Goal: Information Seeking & Learning: Learn about a topic

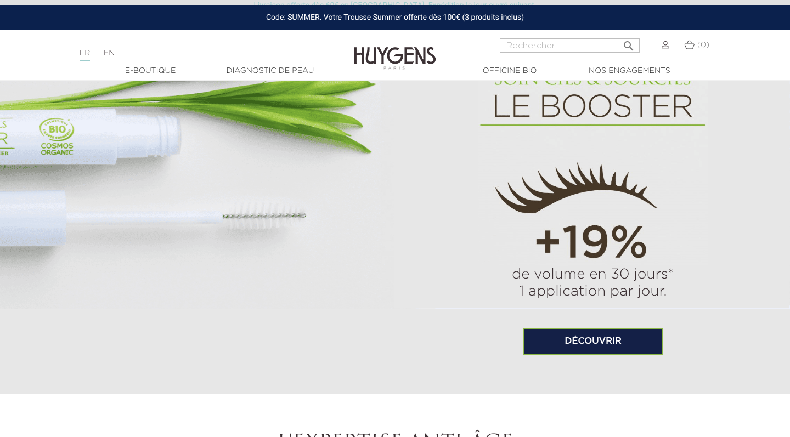
scroll to position [684, 0]
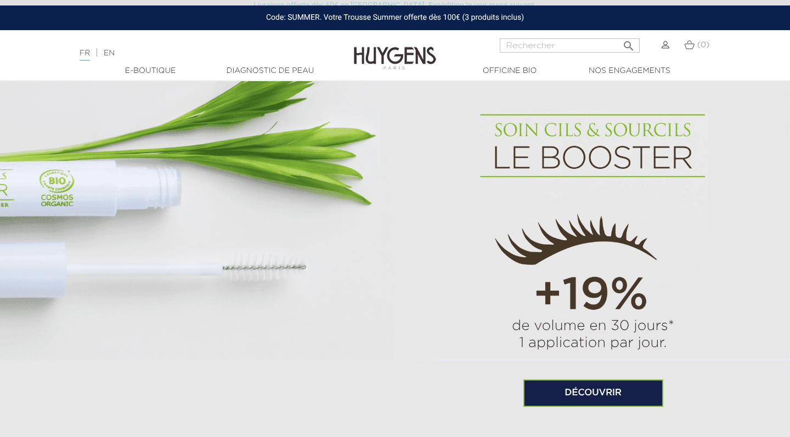
click at [548, 137] on img at bounding box center [592, 214] width 229 height 207
click at [544, 383] on link "Découvrir" at bounding box center [593, 392] width 140 height 27
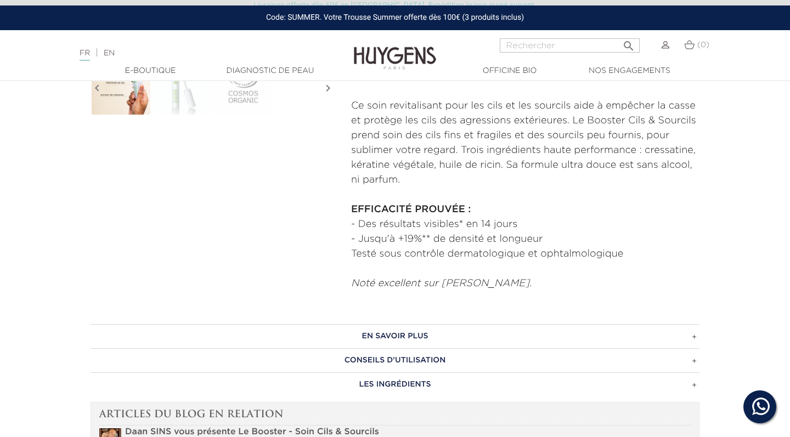
scroll to position [396, 0]
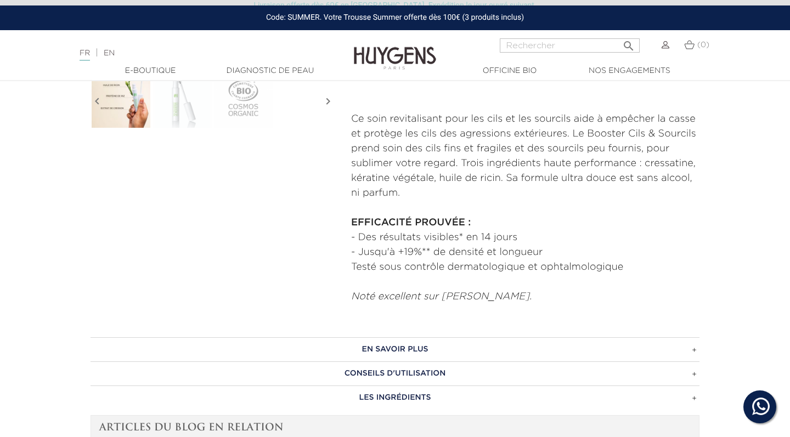
click at [366, 371] on h3 "CONSEILS D'UTILISATION" at bounding box center [394, 373] width 609 height 24
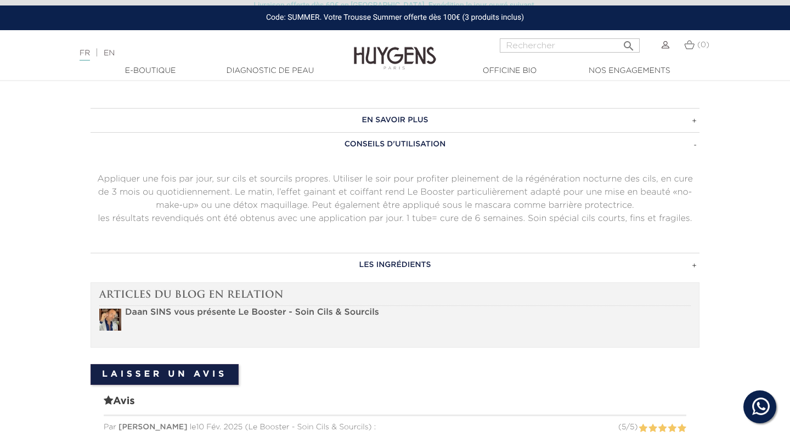
scroll to position [701, 0]
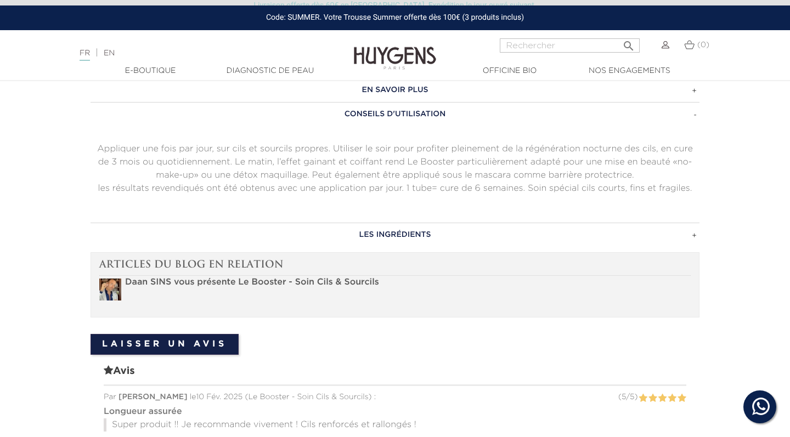
click at [466, 236] on h3 "LES INGRÉDIENTS" at bounding box center [394, 235] width 609 height 24
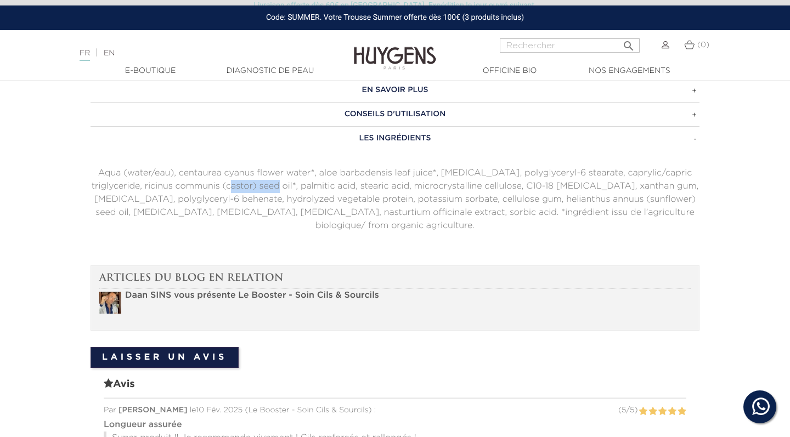
drag, startPoint x: 202, startPoint y: 176, endPoint x: 243, endPoint y: 181, distance: 41.4
click at [243, 182] on p "Aqua (water/eau), centaurea cyanus flower water*, aloe barbadensis leaf juice*,…" at bounding box center [394, 200] width 609 height 66
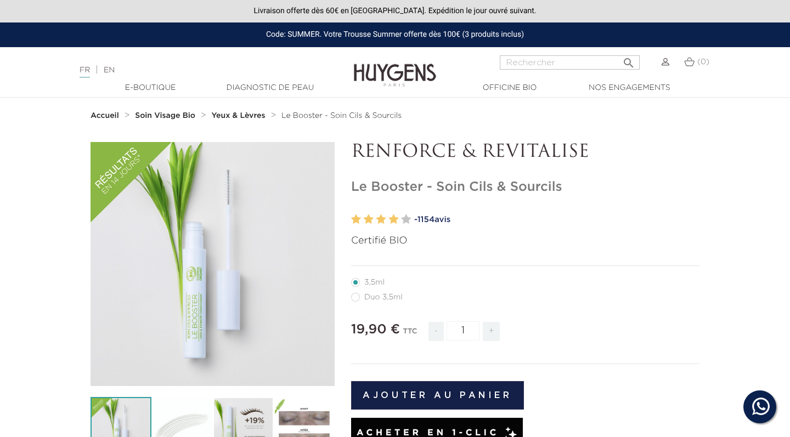
scroll to position [0, 0]
click at [248, 90] on link "Diagnostic de peau" at bounding box center [270, 88] width 110 height 12
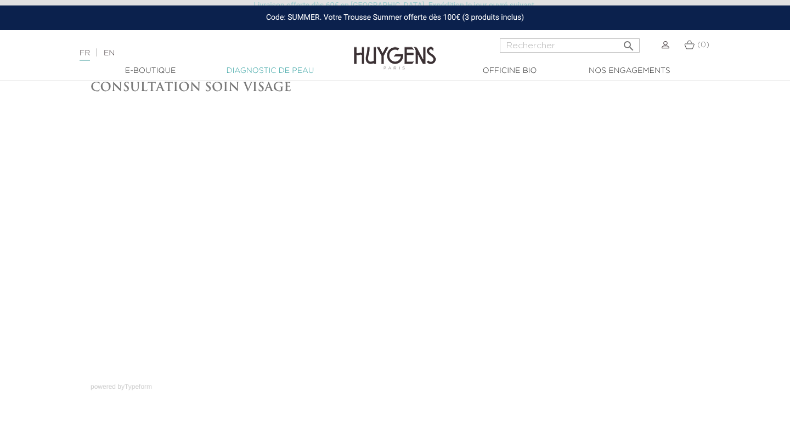
scroll to position [41, 0]
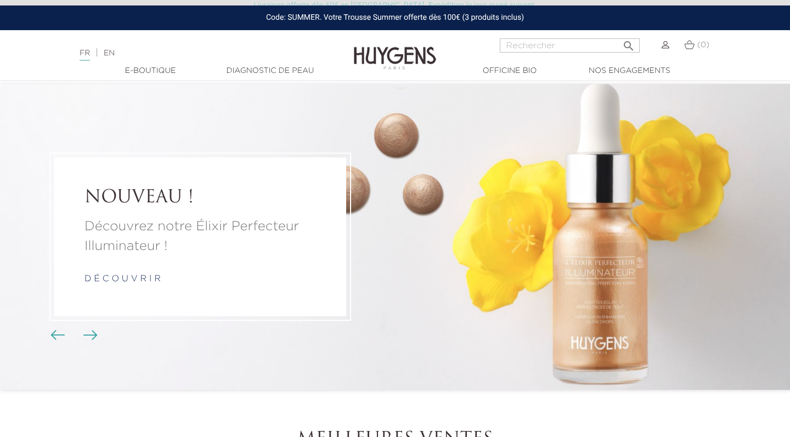
click at [260, 274] on p "d é c o u v r i r" at bounding box center [199, 279] width 231 height 13
click at [150, 282] on link "d é c o u v r i r" at bounding box center [122, 279] width 76 height 9
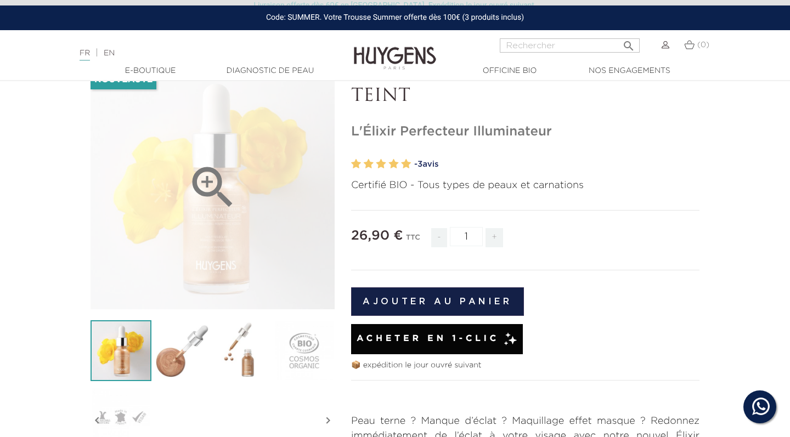
scroll to position [77, 0]
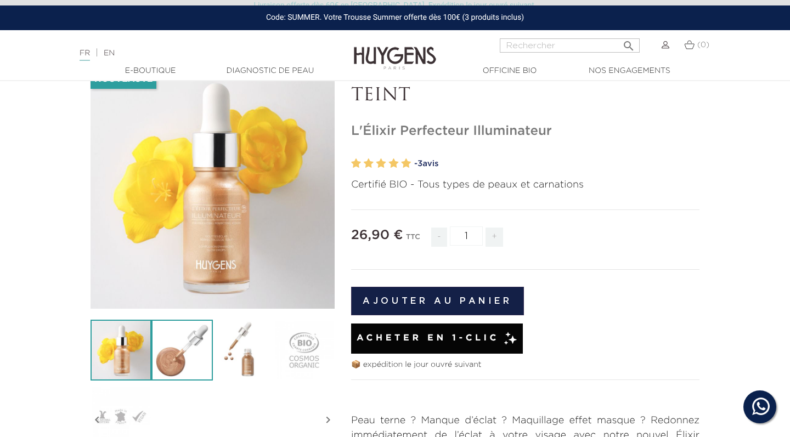
click at [192, 361] on img at bounding box center [181, 350] width 61 height 61
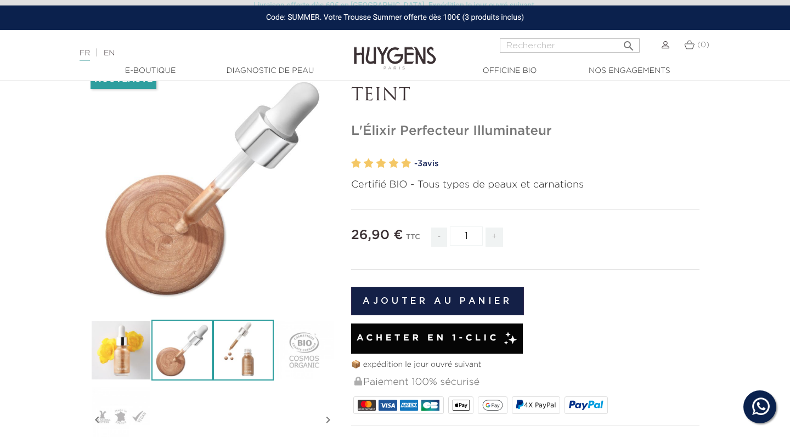
click at [241, 359] on img at bounding box center [243, 350] width 61 height 61
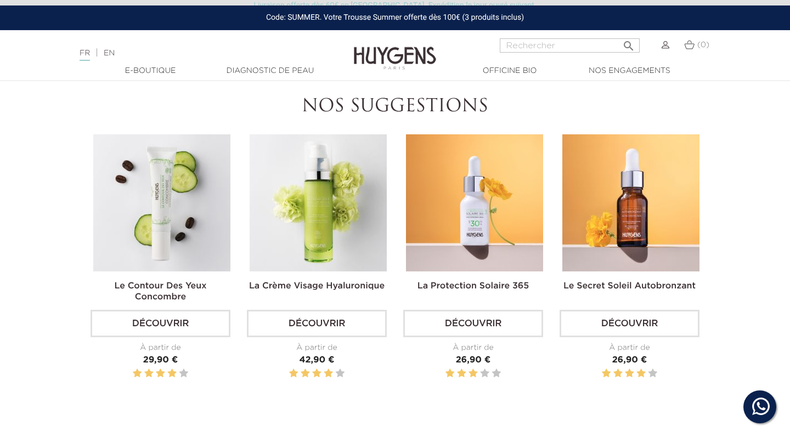
scroll to position [1208, 0]
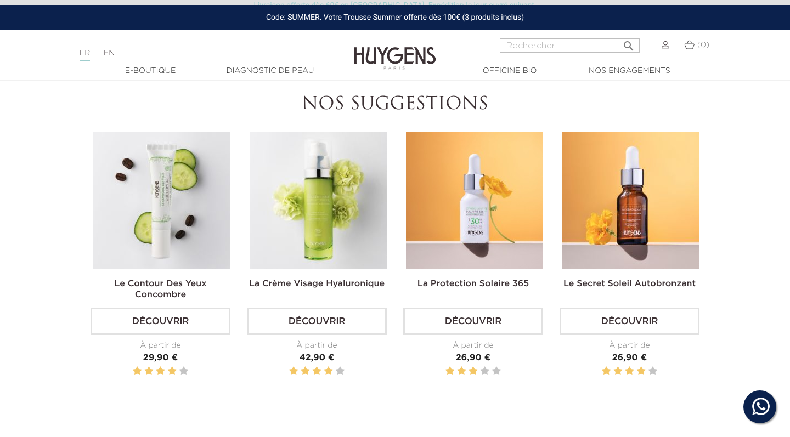
click at [495, 237] on img at bounding box center [474, 200] width 137 height 137
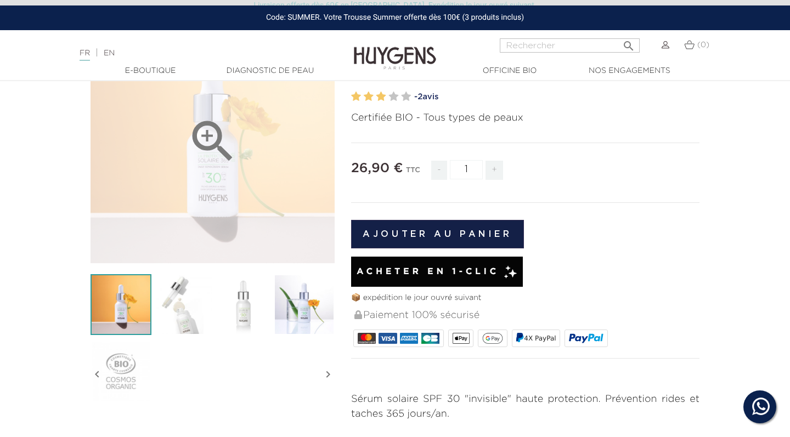
scroll to position [123, 0]
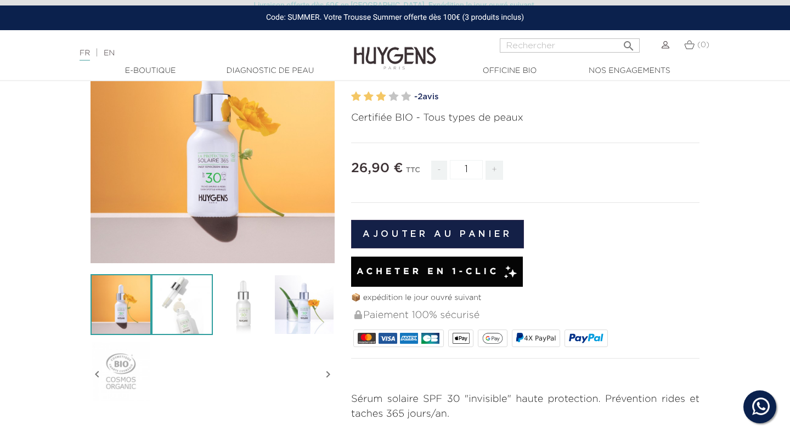
click at [212, 310] on img at bounding box center [181, 304] width 61 height 61
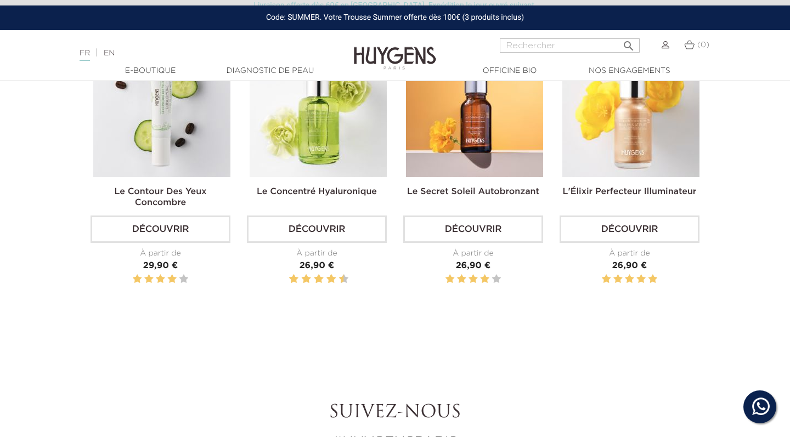
scroll to position [992, 0]
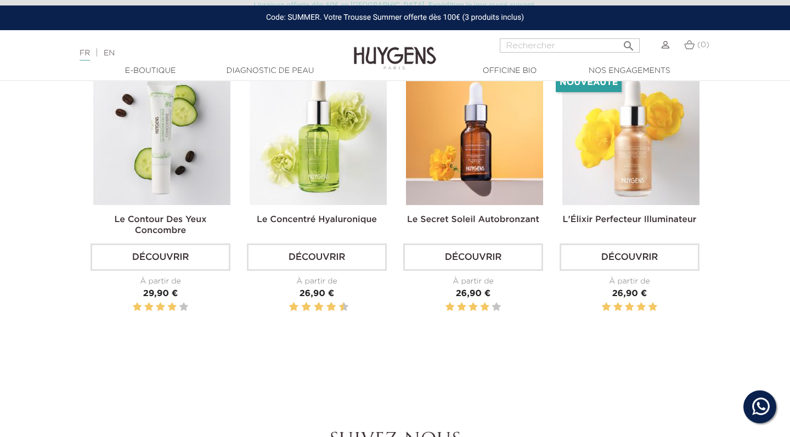
click at [547, 171] on div "Le Secret Soleil Autobronzant Découvrir À partir de Prix 26,90 €" at bounding box center [473, 197] width 156 height 258
click at [472, 166] on img at bounding box center [474, 136] width 137 height 137
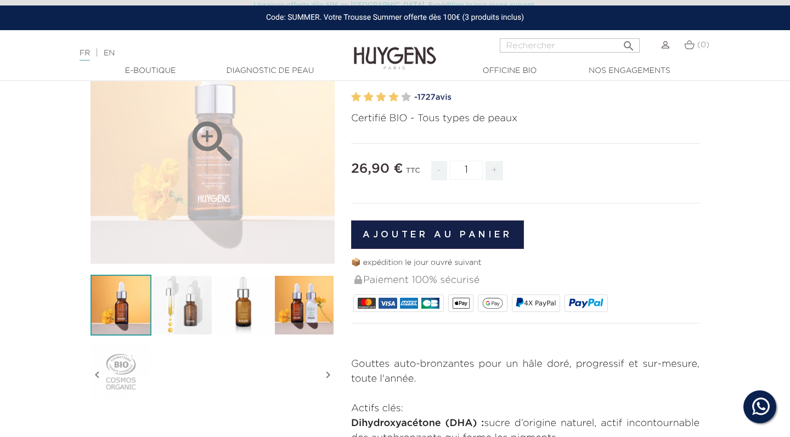
scroll to position [126, 0]
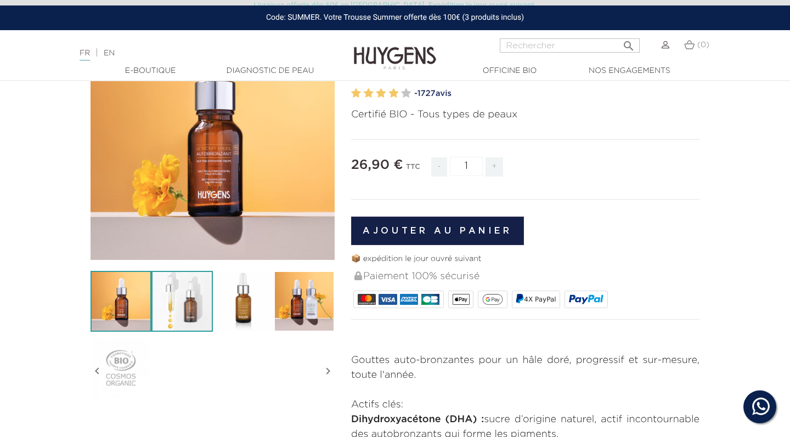
click at [190, 308] on img at bounding box center [181, 301] width 61 height 61
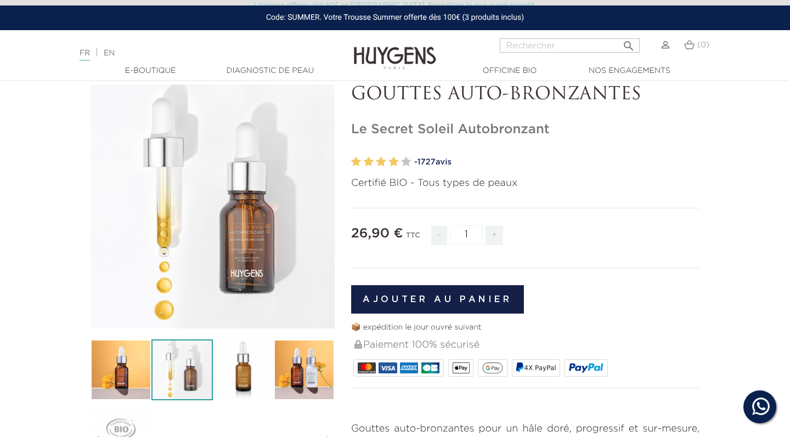
scroll to position [59, 0]
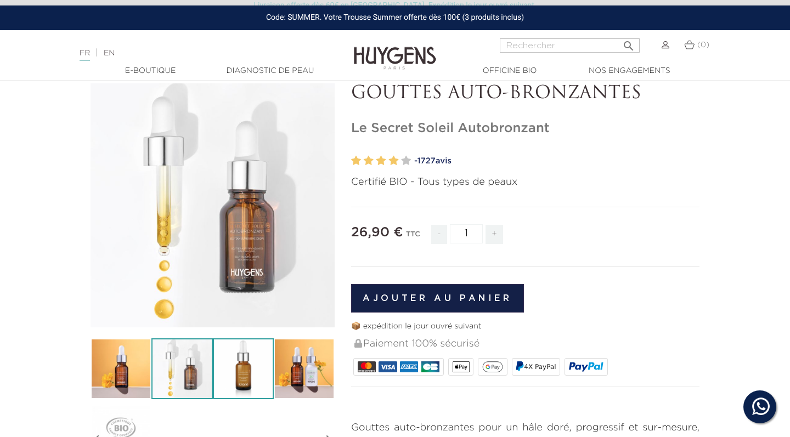
click at [222, 371] on img at bounding box center [243, 368] width 61 height 61
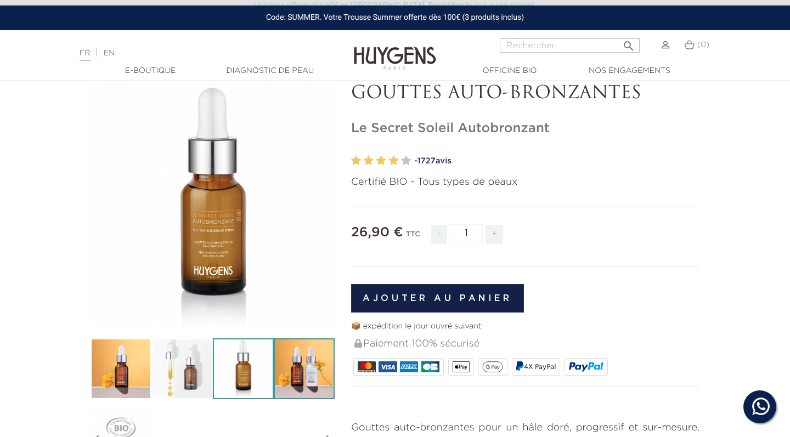
click at [314, 353] on img at bounding box center [304, 368] width 61 height 61
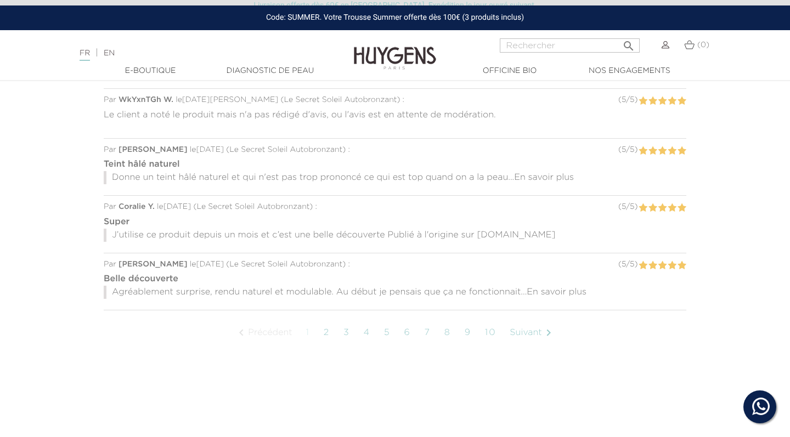
scroll to position [853, 0]
click at [367, 333] on link "4" at bounding box center [367, 332] width 18 height 27
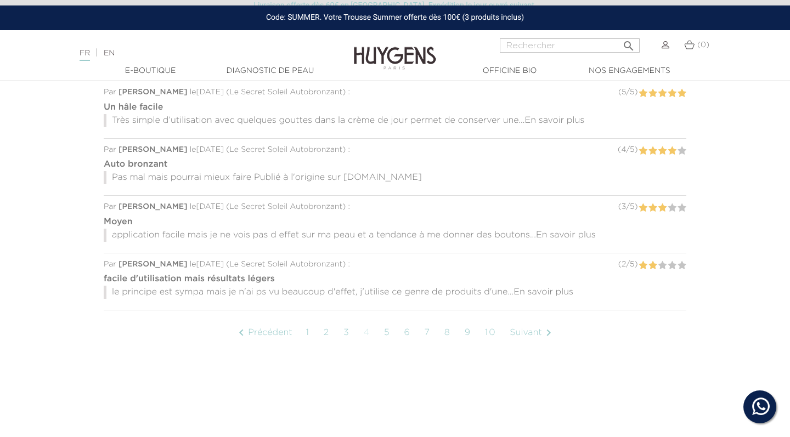
scroll to position [861, 0]
